Goal: Check status: Check status

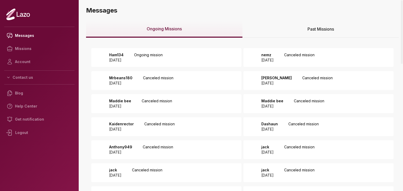
click at [190, 60] on div "Ham134 2025 October 08 Ongoing mission" at bounding box center [166, 57] width 150 height 19
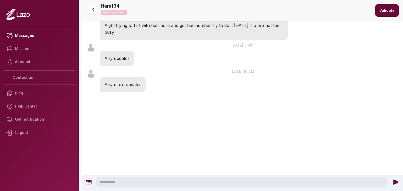
scroll to position [1212, 0]
click at [94, 12] on icon at bounding box center [93, 9] width 5 height 5
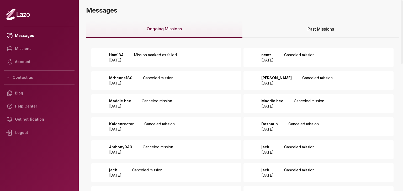
click at [176, 53] on p "Mission marked as failed" at bounding box center [155, 57] width 43 height 10
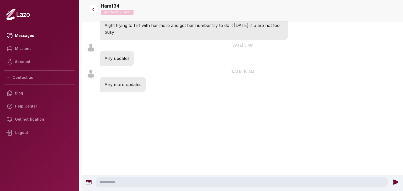
scroll to position [1257, 0]
click at [95, 11] on icon at bounding box center [93, 9] width 5 height 5
